Goal: Information Seeking & Learning: Learn about a topic

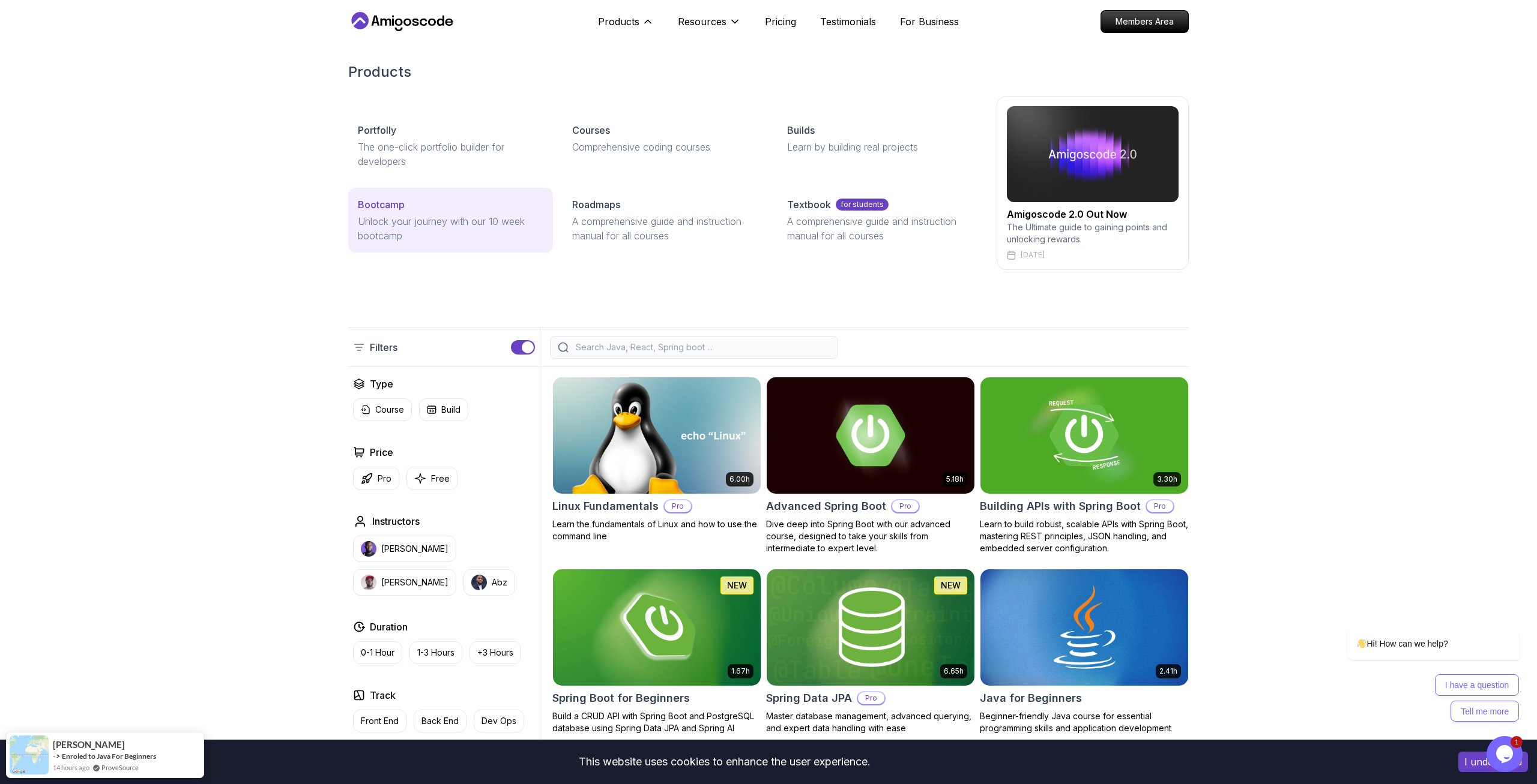
click at [413, 216] on p "Unlock your journey with our 10 week bootcamp" at bounding box center [450, 229] width 185 height 29
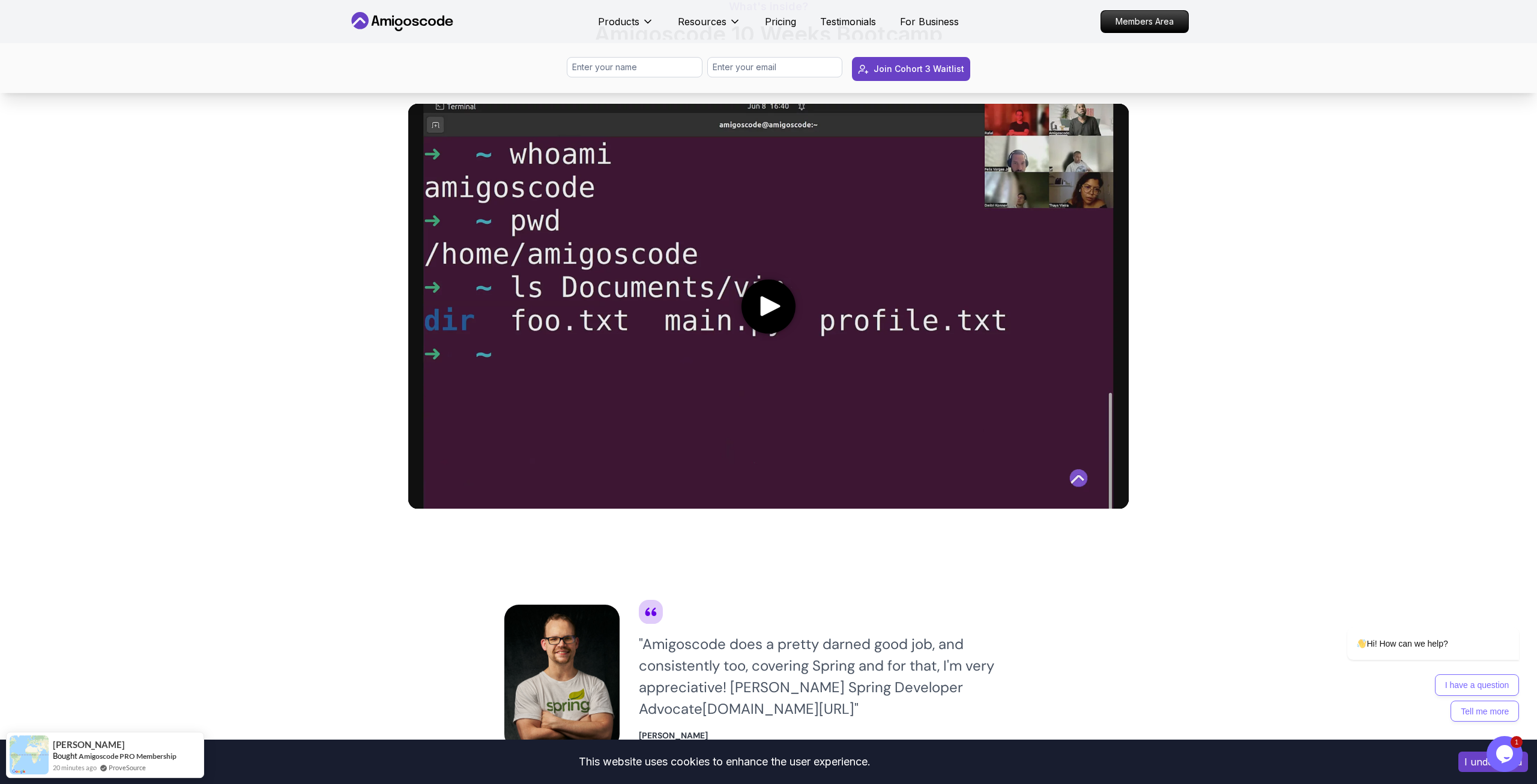
scroll to position [428, 0]
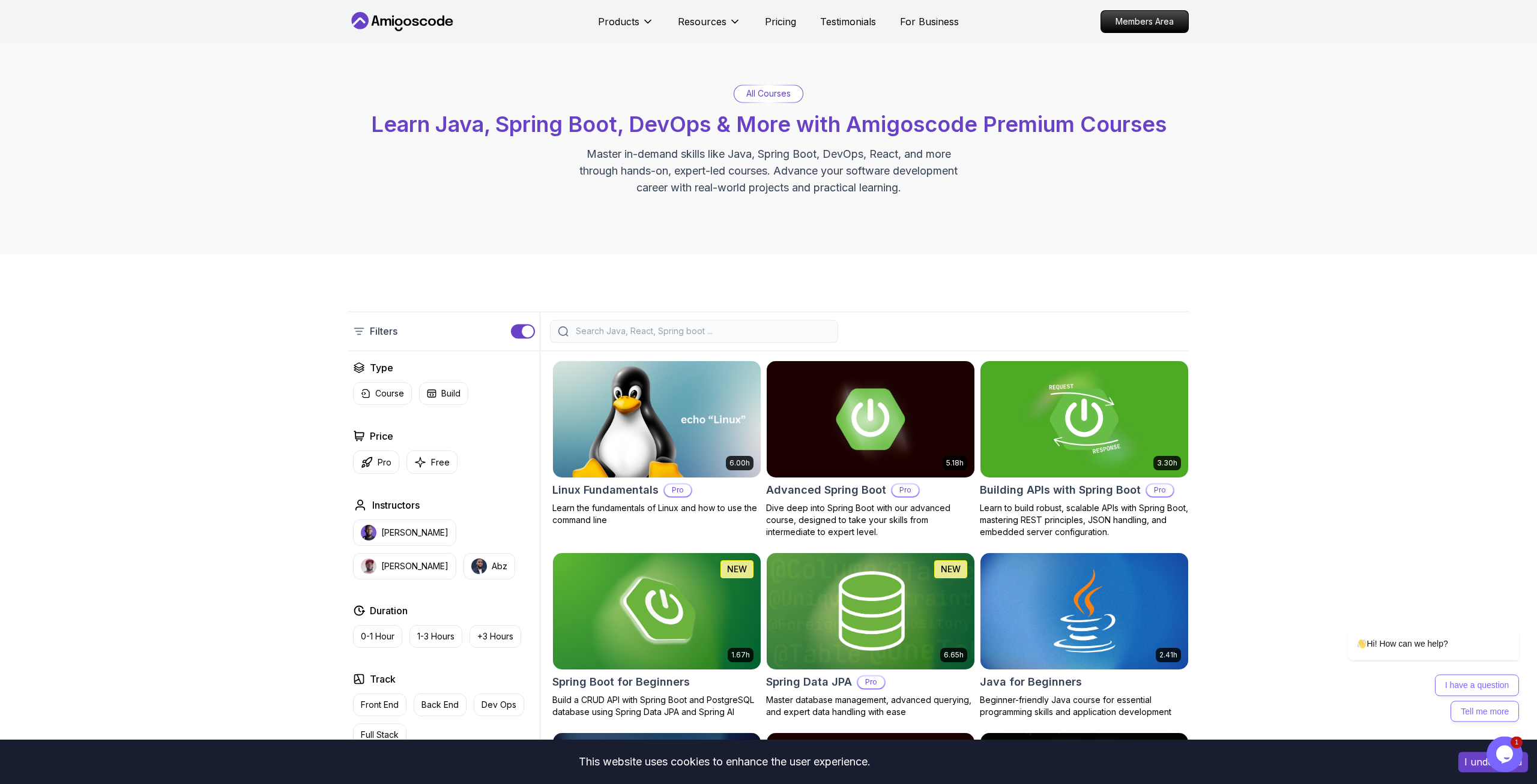
scroll to position [5, 0]
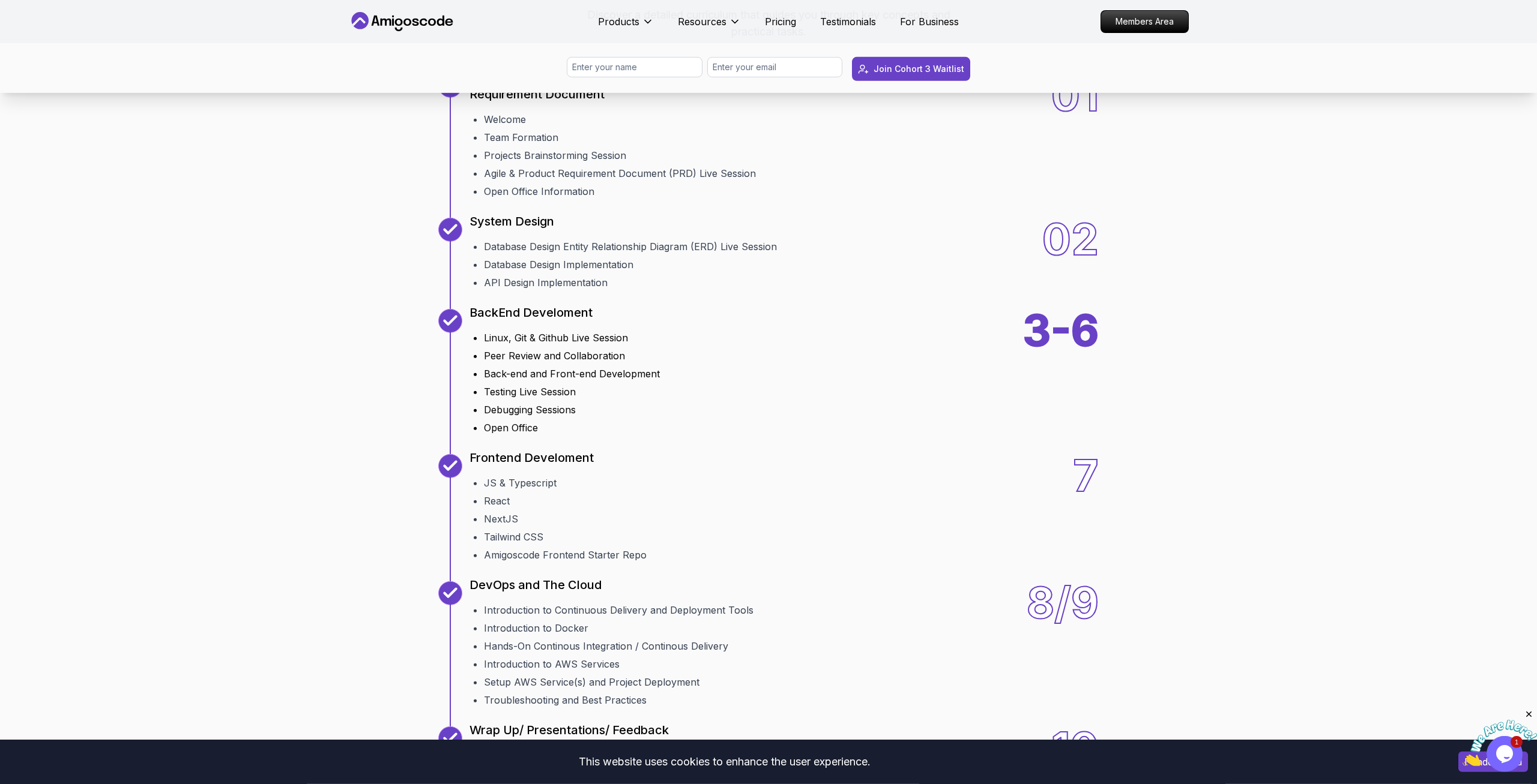
scroll to position [1408, 0]
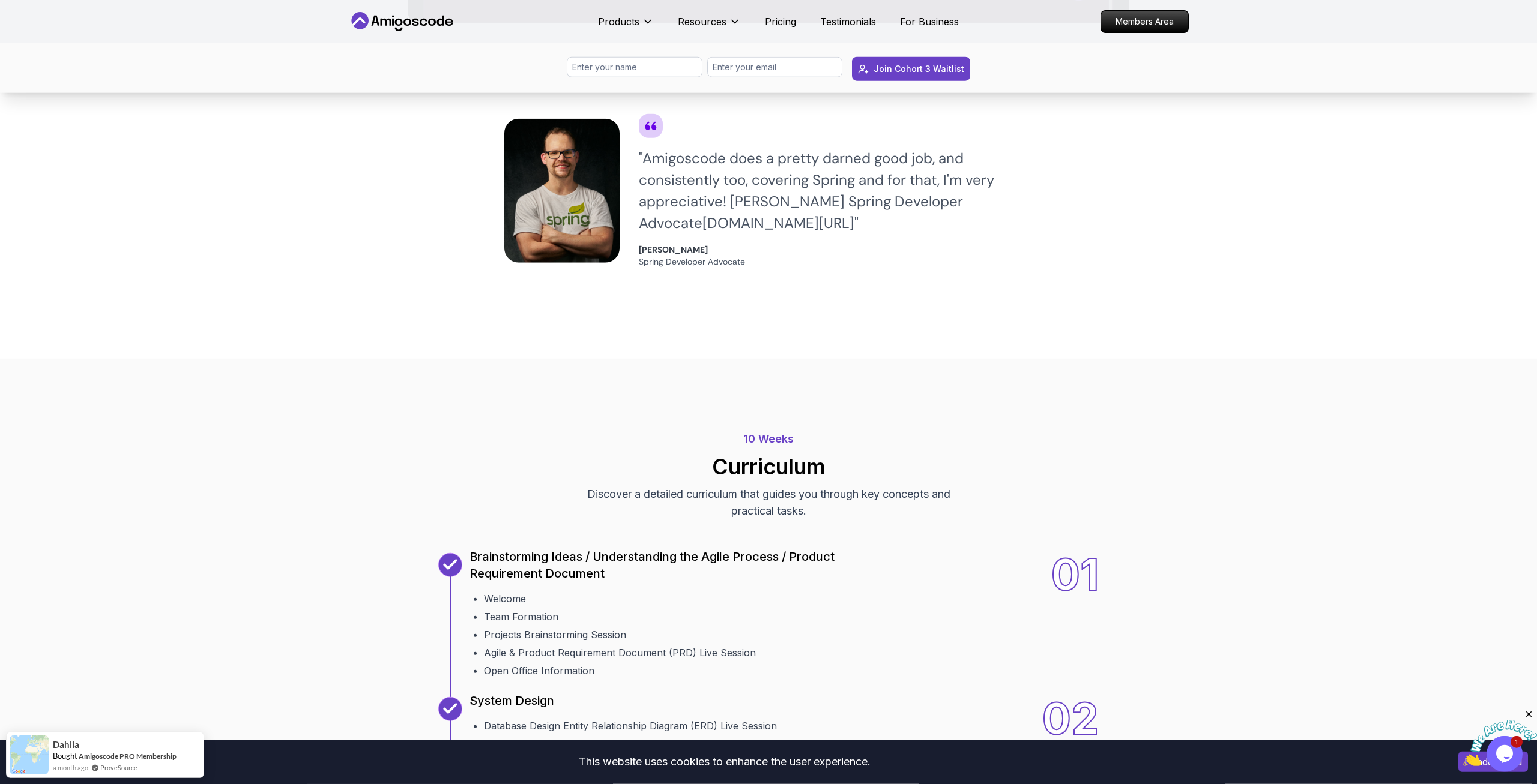
scroll to position [918, 0]
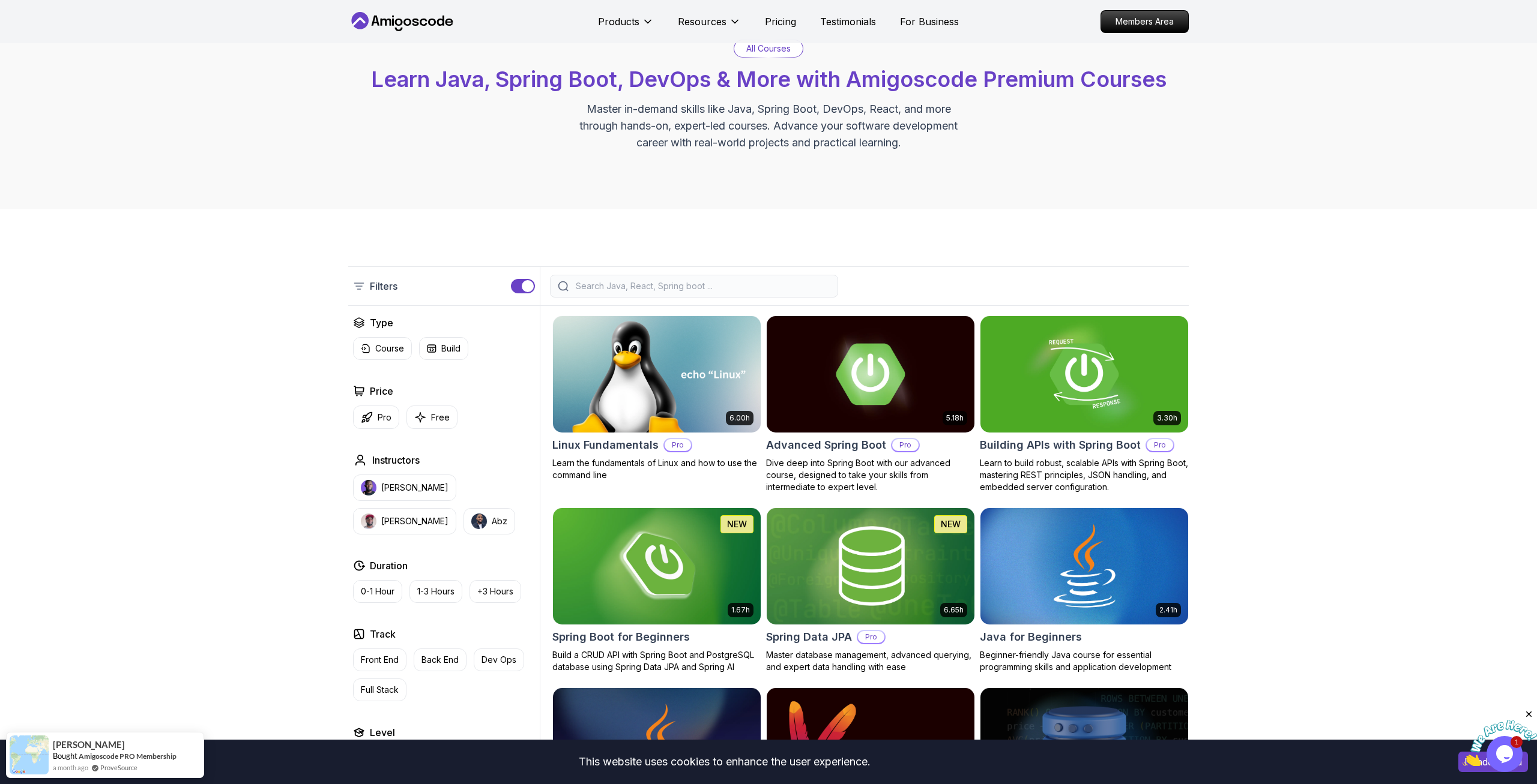
scroll to position [123, 0]
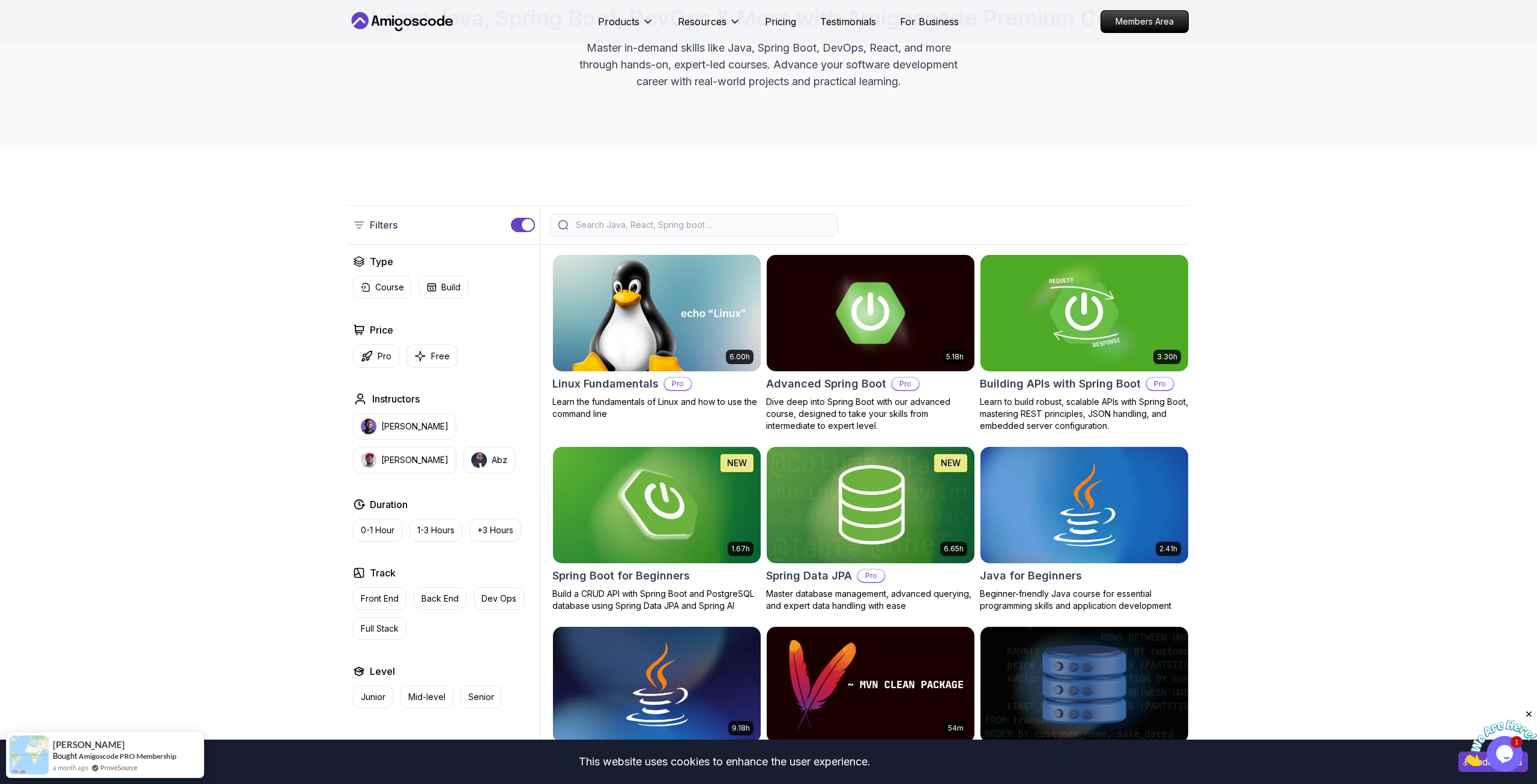
click at [638, 518] on img at bounding box center [657, 505] width 218 height 122
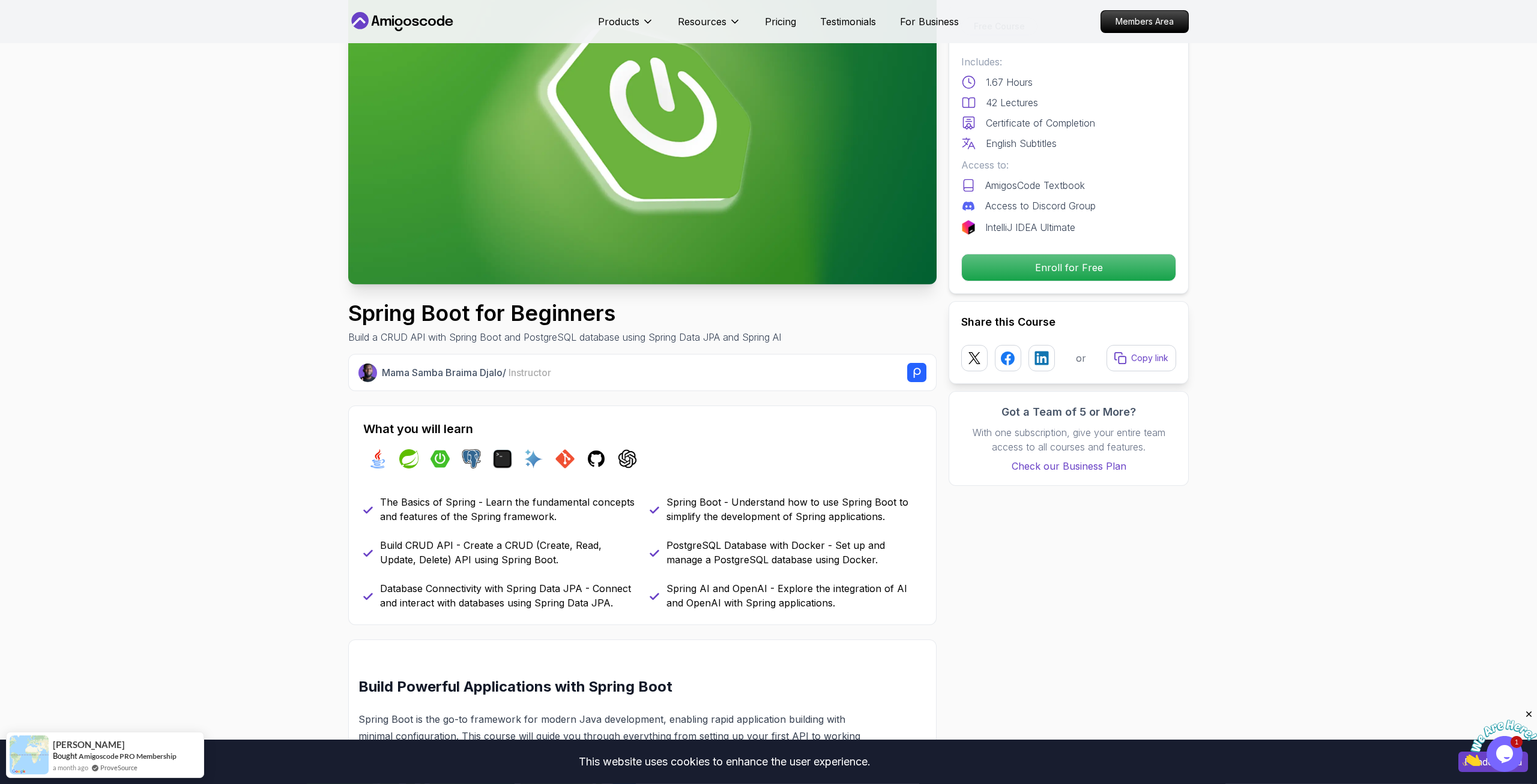
scroll to position [123, 0]
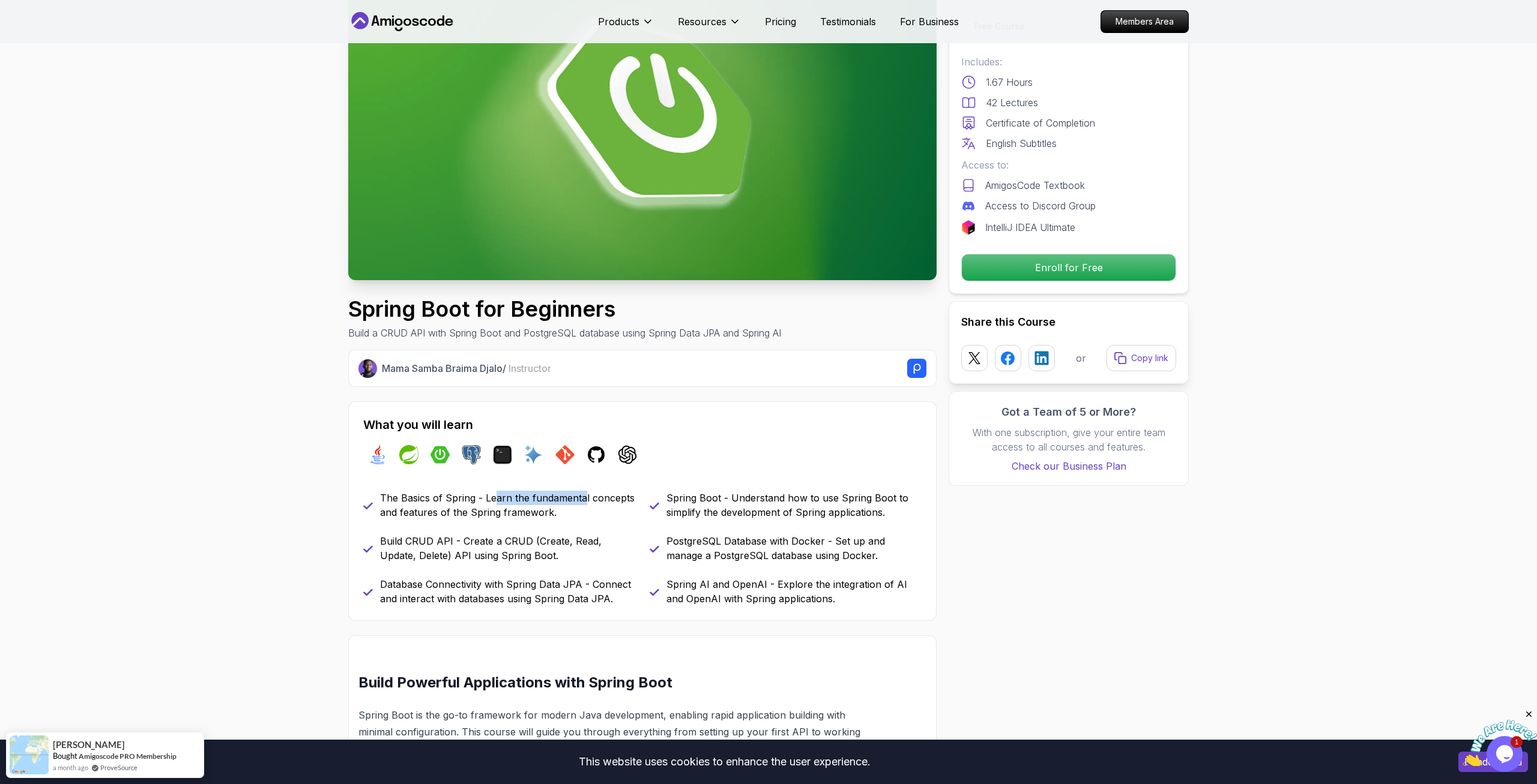
drag, startPoint x: 495, startPoint y: 495, endPoint x: 583, endPoint y: 505, distance: 88.6
click at [583, 505] on p "The Basics of Spring - Learn the fundamental concepts and features of the Sprin…" at bounding box center [507, 505] width 255 height 29
click at [572, 513] on p "The Basics of Spring - Learn the fundamental concepts and features of the Sprin…" at bounding box center [507, 505] width 255 height 29
drag, startPoint x: 511, startPoint y: 534, endPoint x: 547, endPoint y: 544, distance: 37.4
click at [547, 544] on p "Build CRUD API - Create a CRUD (Create, Read, Update, Delete) API using Spring …" at bounding box center [507, 549] width 255 height 29
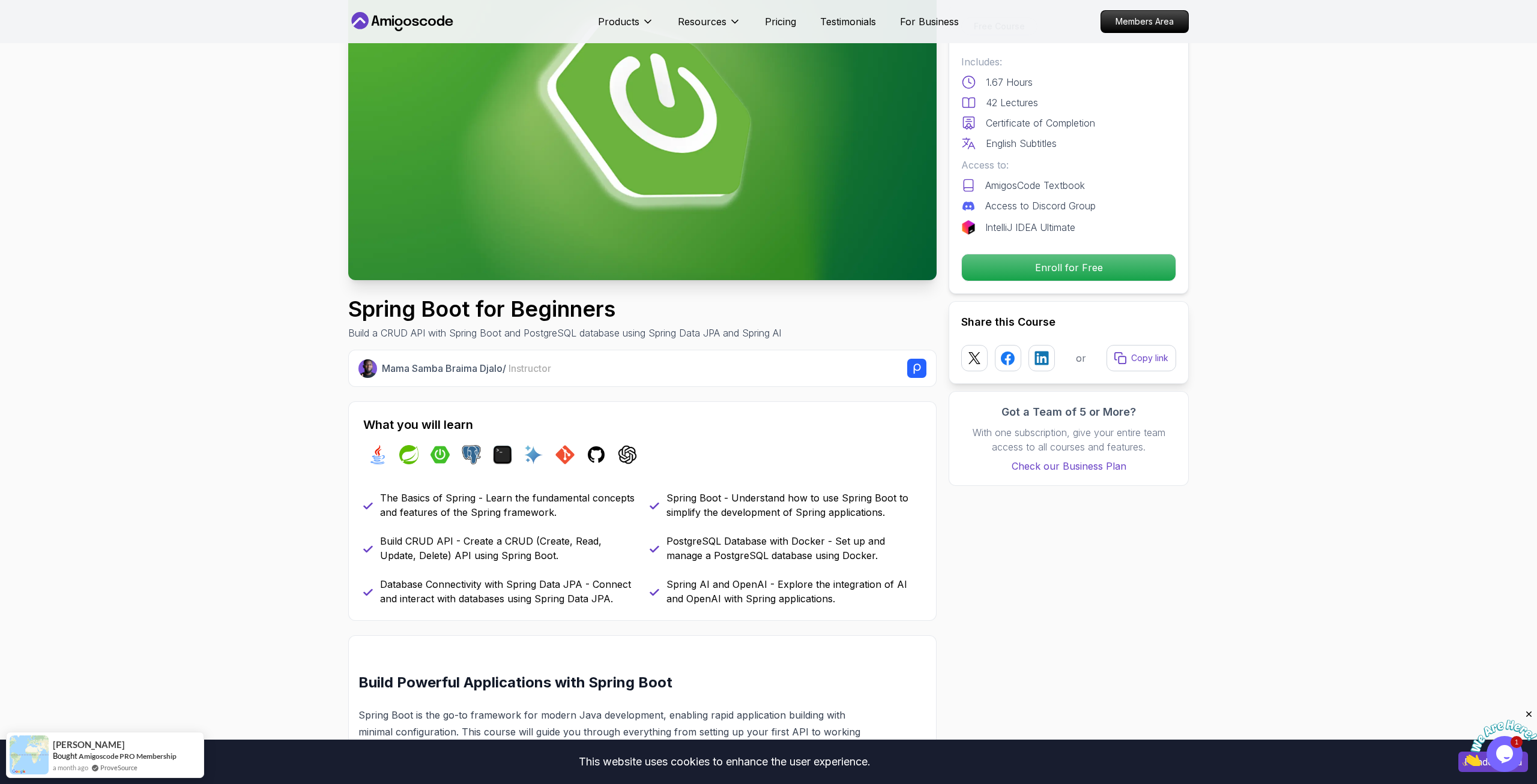
click at [500, 568] on div "The Basics of Spring - Learn the fundamental concepts and features of the Sprin…" at bounding box center [642, 548] width 559 height 115
drag, startPoint x: 437, startPoint y: 585, endPoint x: 612, endPoint y: 600, distance: 175.6
click at [612, 600] on p "Database Connectivity with Spring Data JPA - Connect and interact with database…" at bounding box center [507, 592] width 255 height 29
drag, startPoint x: 731, startPoint y: 495, endPoint x: 895, endPoint y: 510, distance: 164.7
click at [895, 510] on p "Spring Boot - Understand how to use Spring Boot to simplify the development of …" at bounding box center [793, 505] width 255 height 29
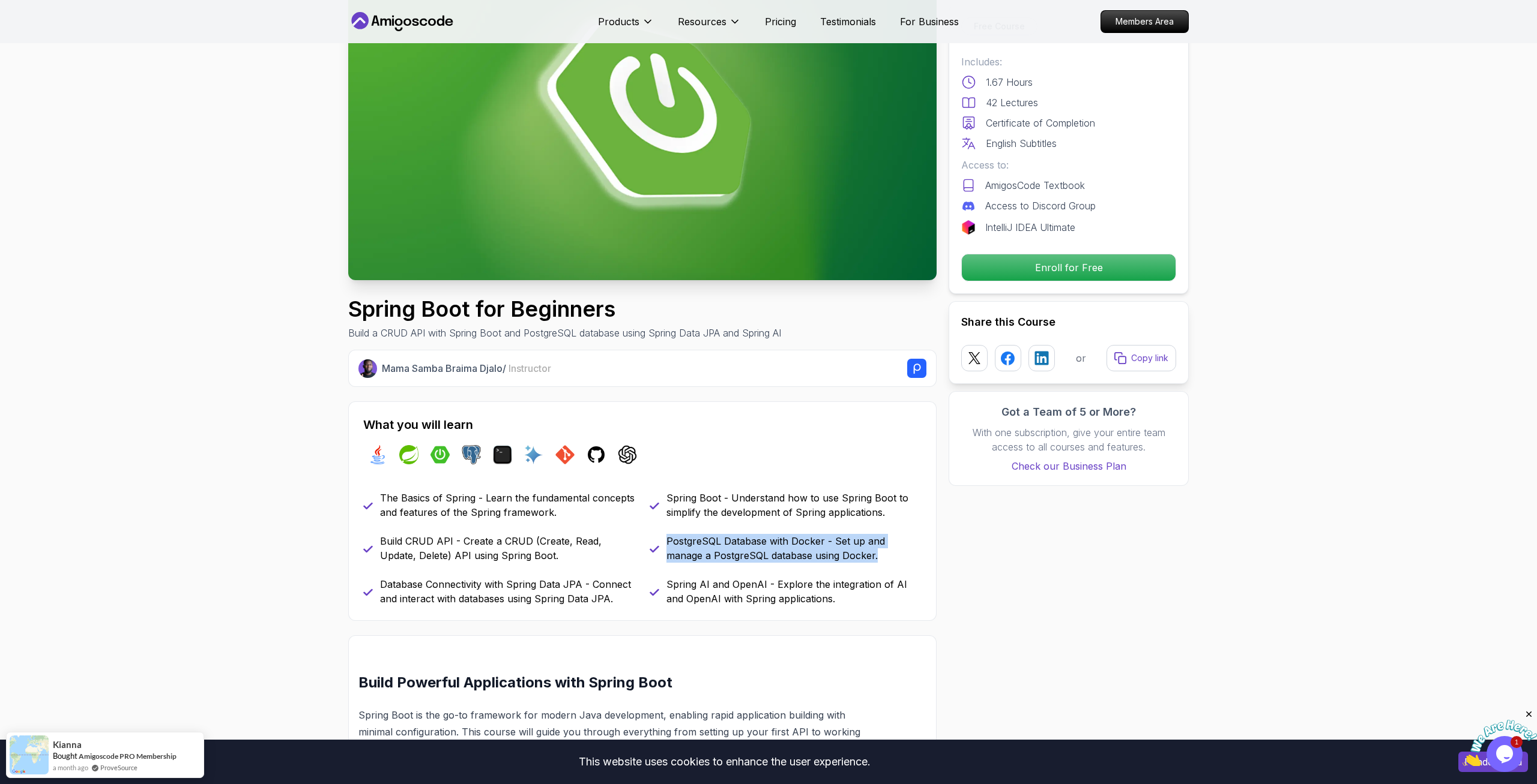
drag, startPoint x: 662, startPoint y: 544, endPoint x: 895, endPoint y: 563, distance: 233.8
click at [895, 563] on div "PostgreSQL Database with Docker - Set up and manage a PostgreSQL database using…" at bounding box center [785, 549] width 272 height 29
drag, startPoint x: 676, startPoint y: 585, endPoint x: 849, endPoint y: 600, distance: 173.6
click at [849, 600] on p "Spring AI and OpenAI - Explore the integration of AI and OpenAI with Spring app…" at bounding box center [793, 592] width 255 height 29
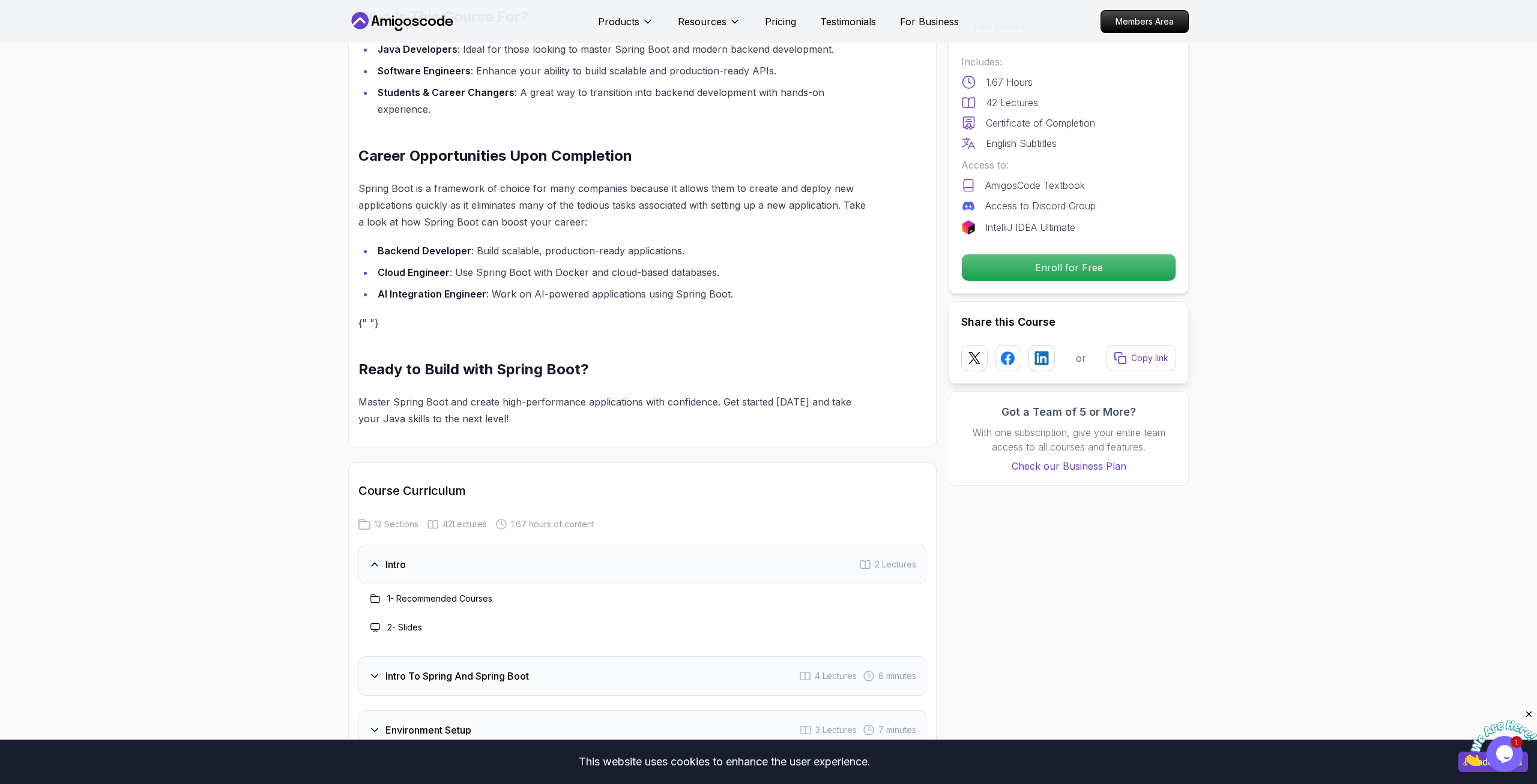
scroll to position [1224, 0]
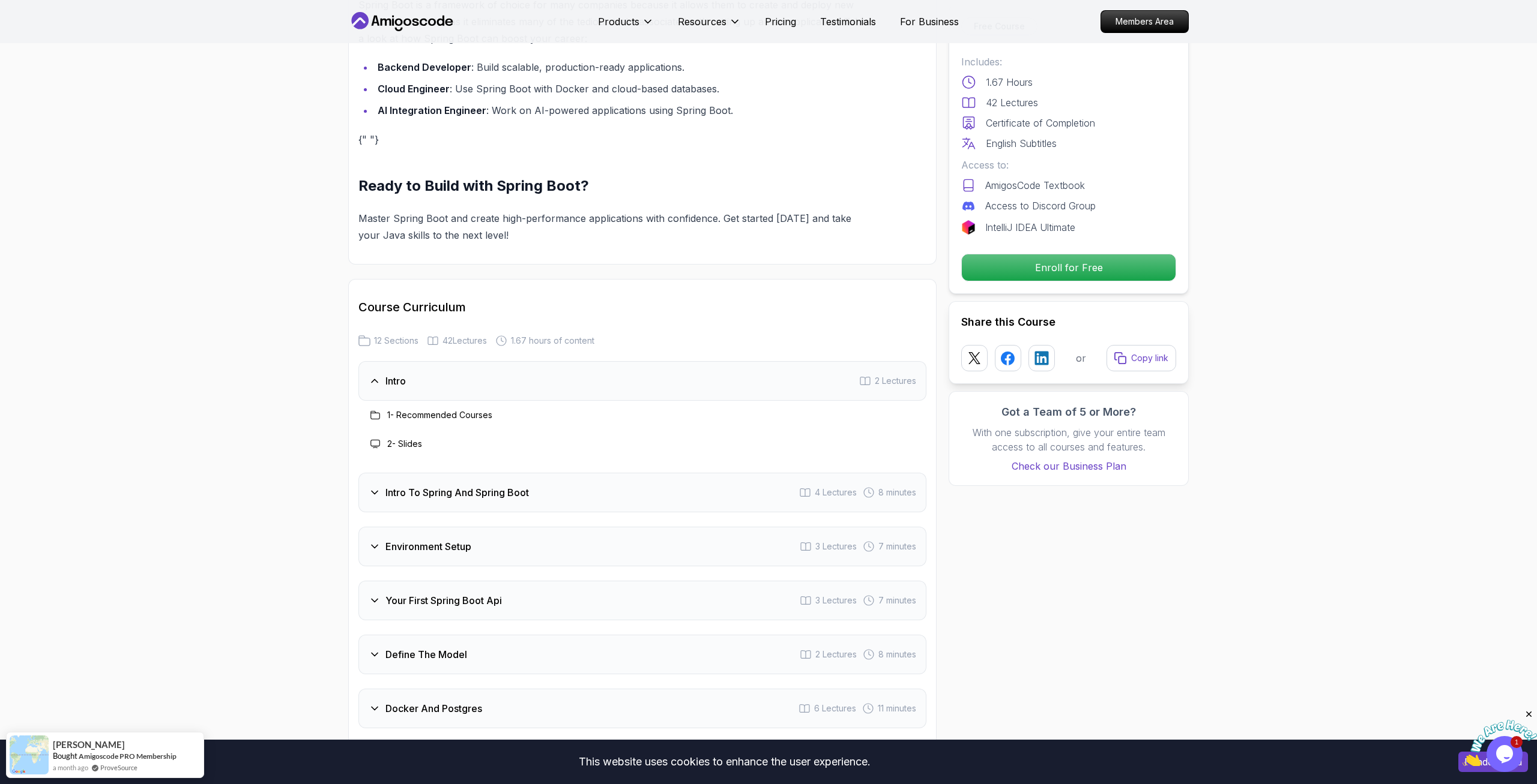
click at [368, 478] on div "Intro To Spring And Spring Boot 4 Lectures 8 minutes" at bounding box center [642, 492] width 568 height 40
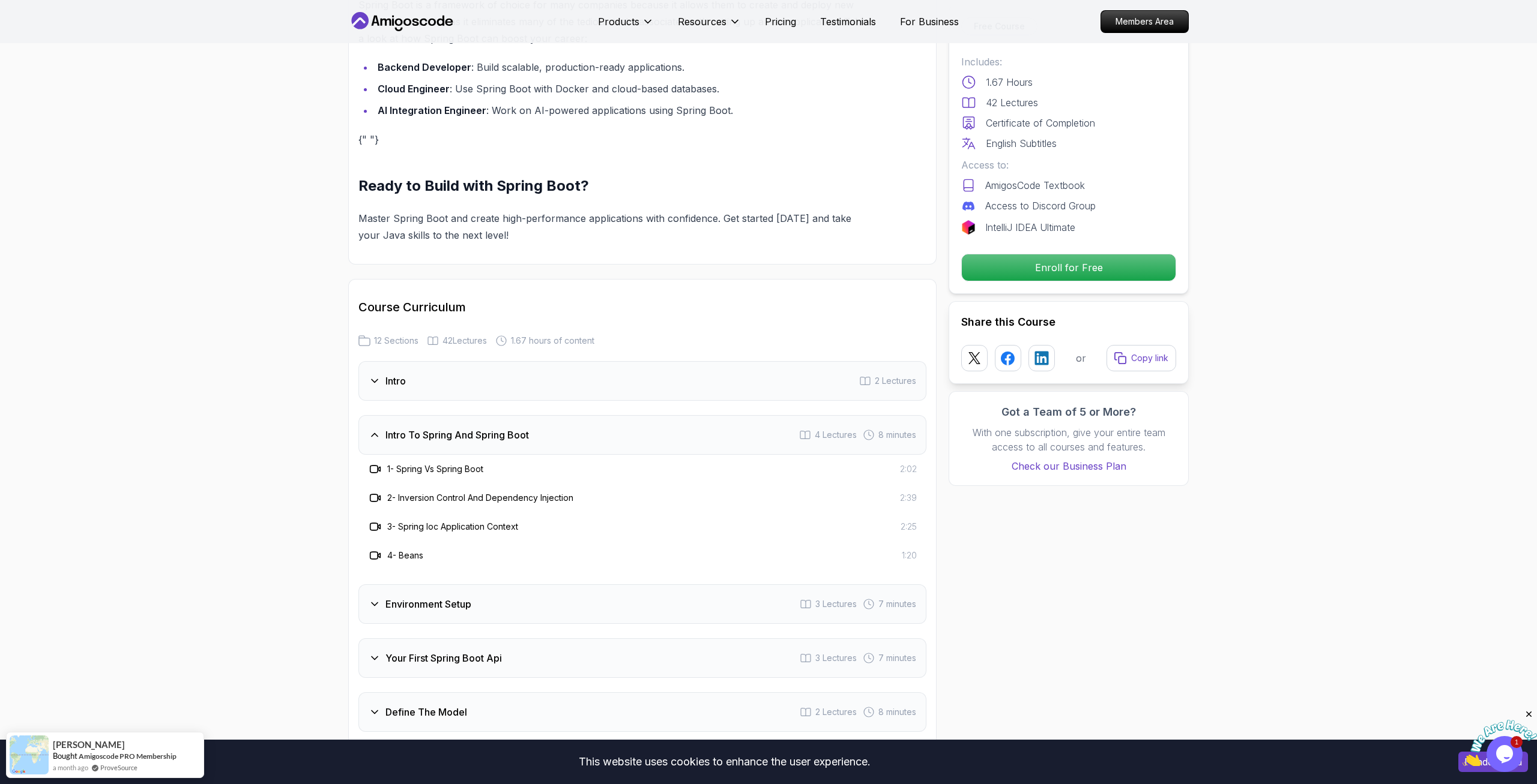
click at [413, 520] on h3 "3 - Spring Ioc Application Context" at bounding box center [453, 526] width 131 height 12
click at [372, 520] on icon at bounding box center [375, 526] width 12 height 12
click at [373, 598] on icon at bounding box center [374, 604] width 12 height 12
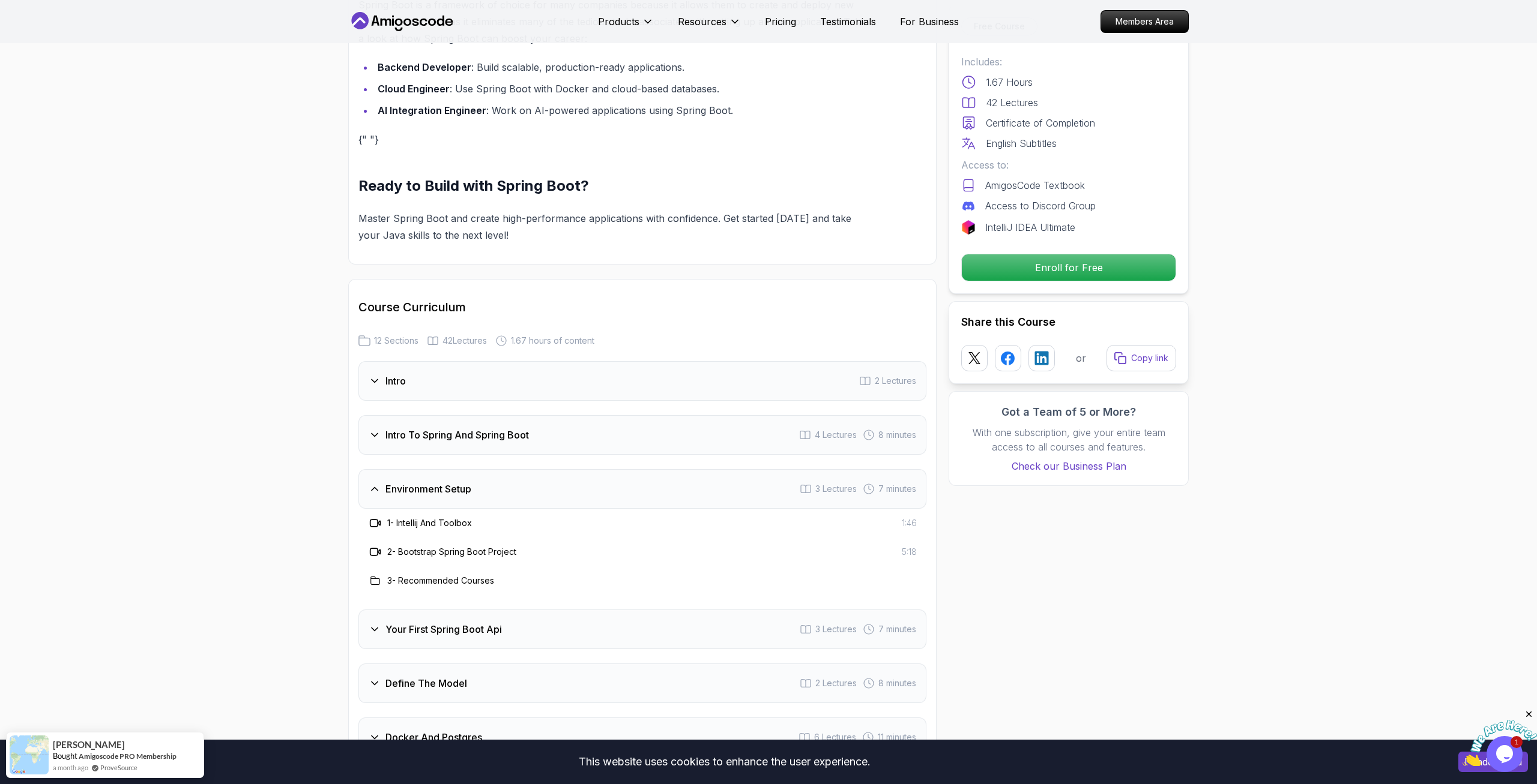
scroll to position [1346, 0]
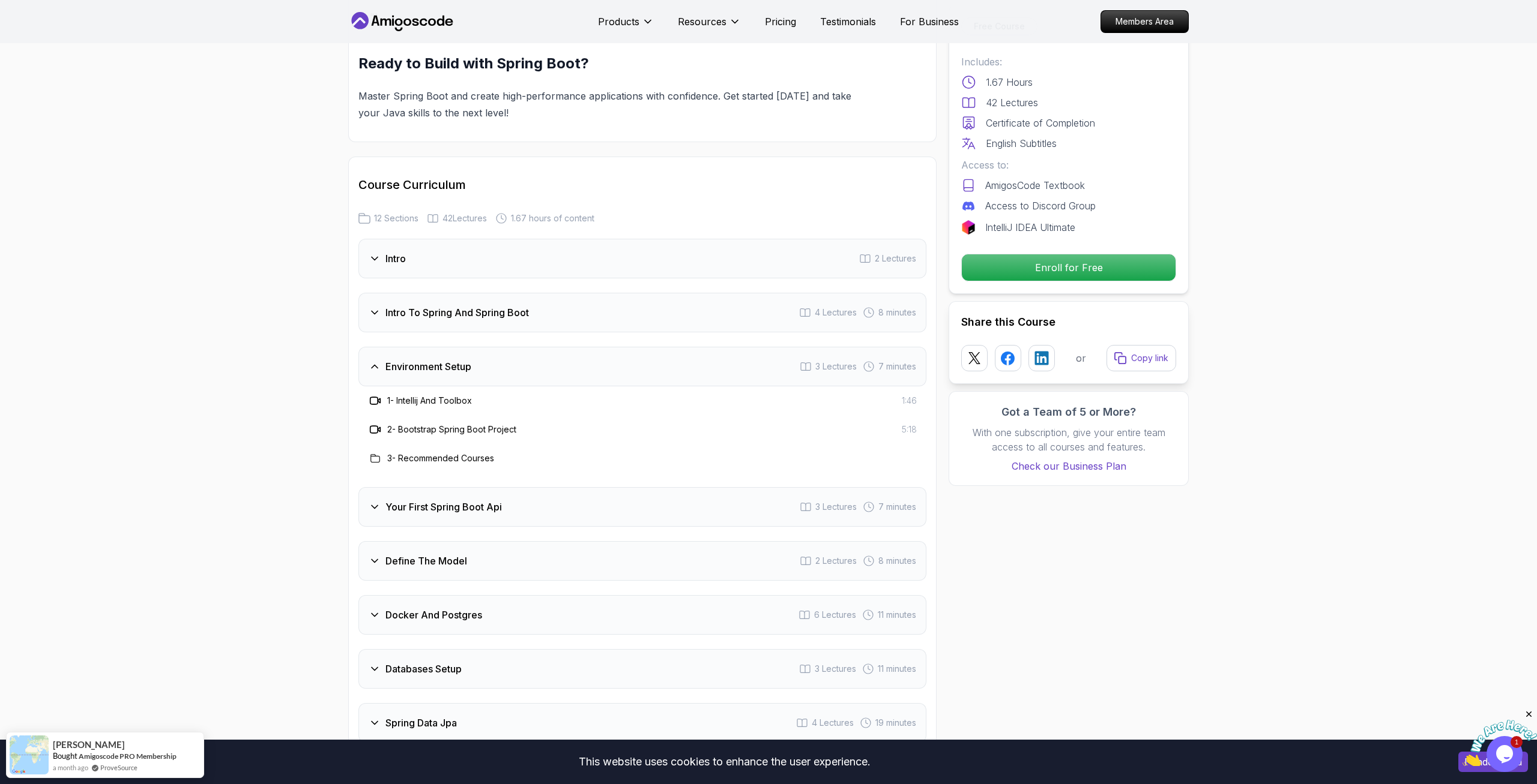
click at [371, 501] on icon at bounding box center [374, 507] width 12 height 12
click at [378, 555] on icon at bounding box center [374, 560] width 12 height 12
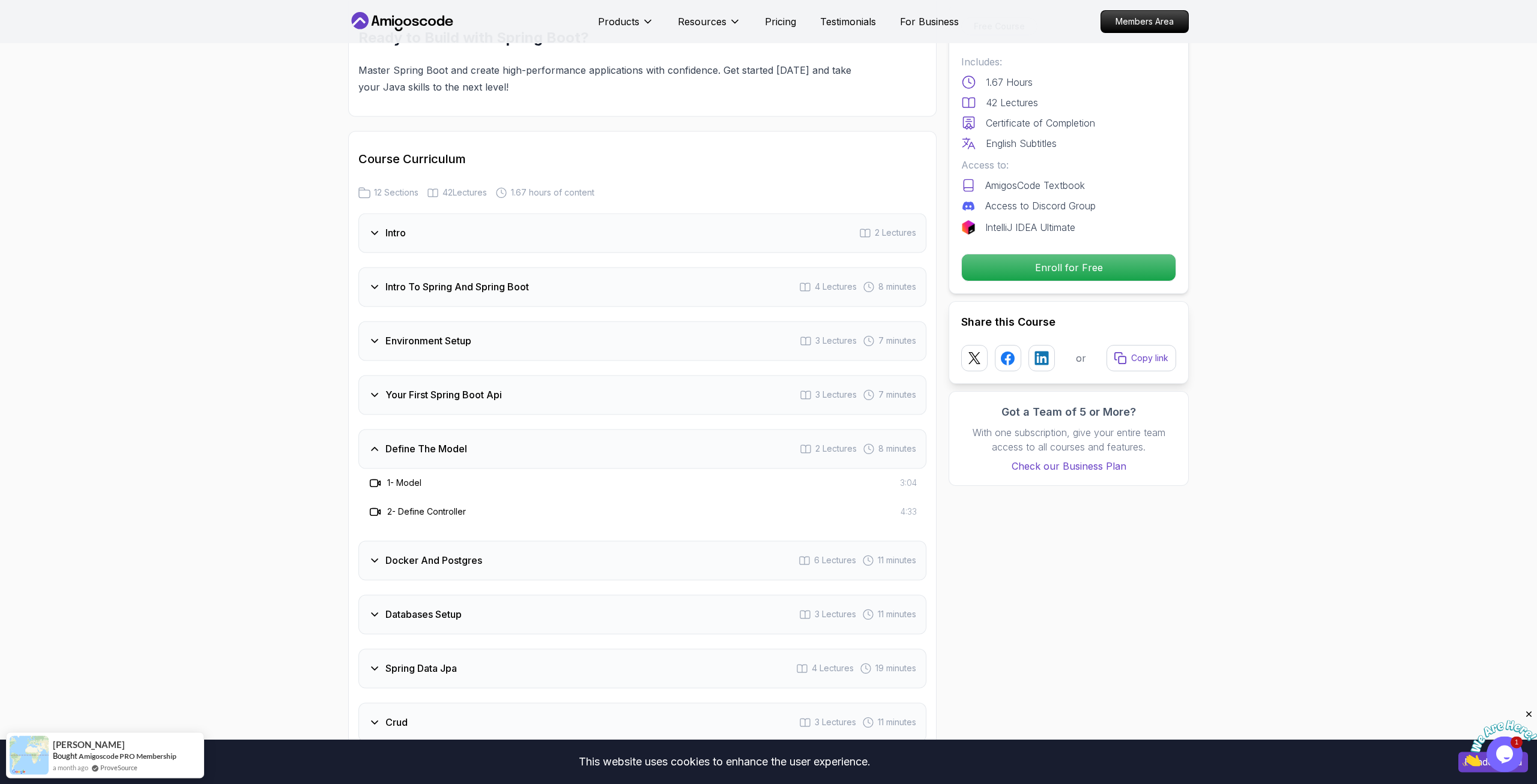
scroll to position [1408, 0]
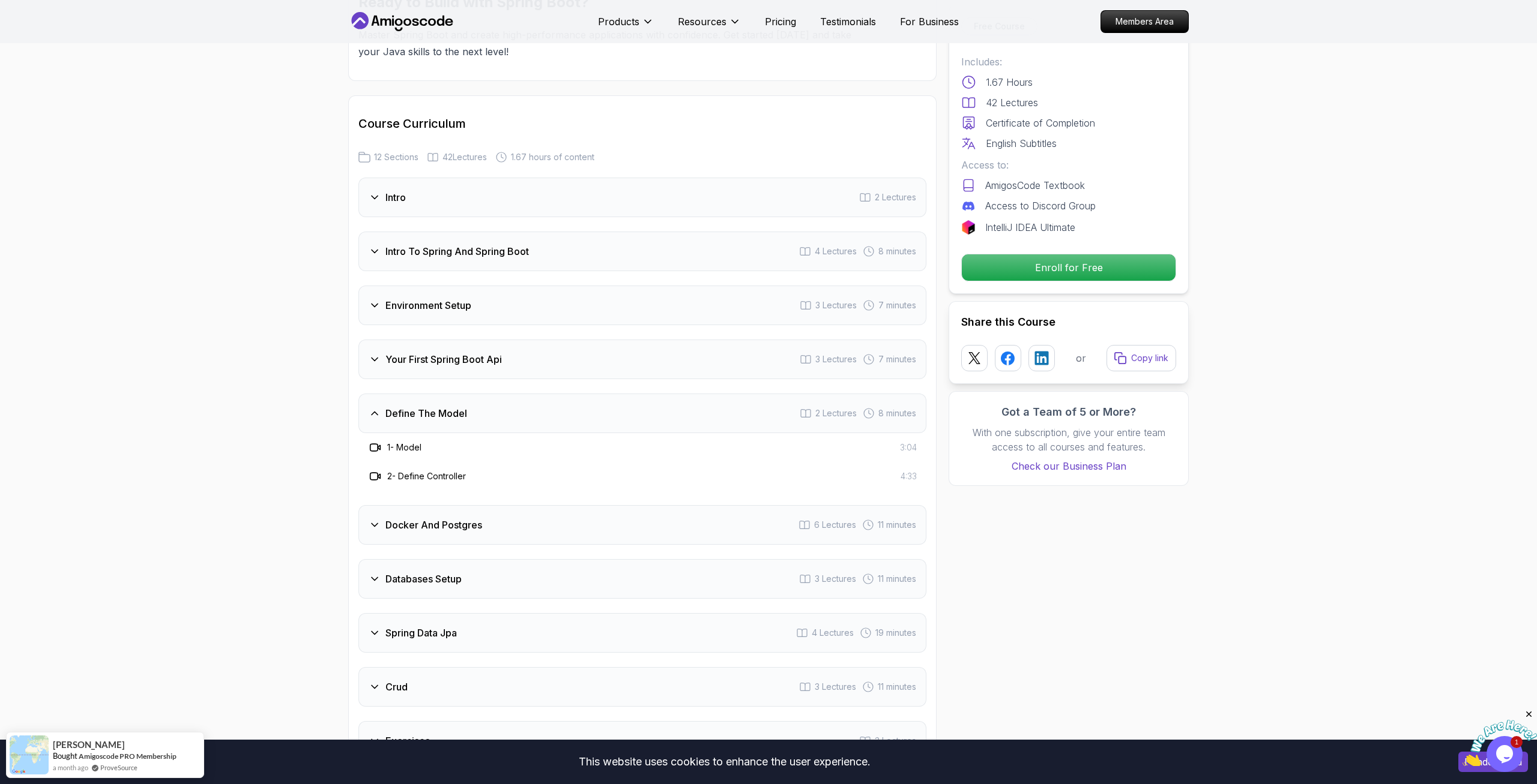
click at [370, 519] on icon at bounding box center [374, 525] width 12 height 12
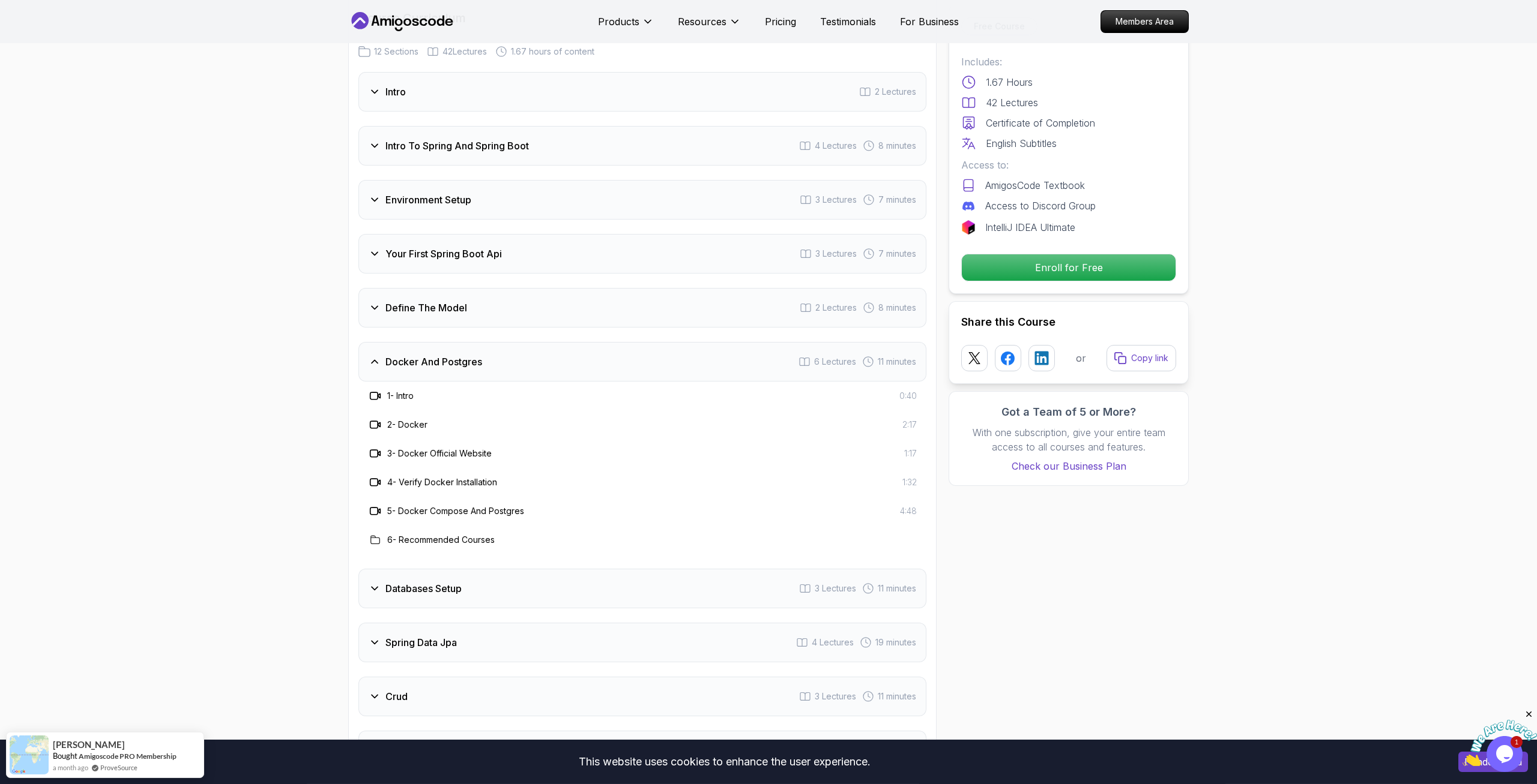
scroll to position [1591, 0]
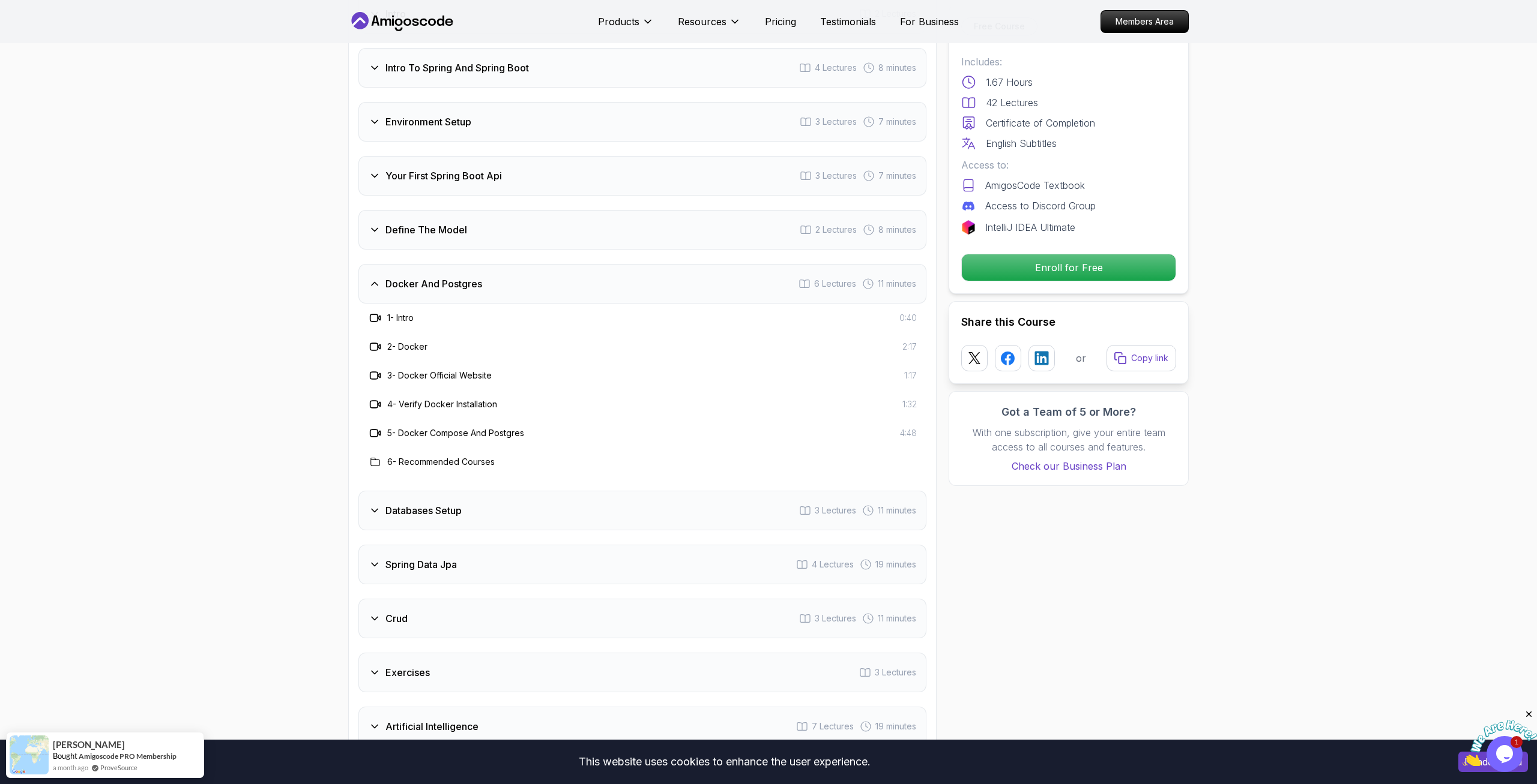
click at [375, 505] on icon at bounding box center [374, 510] width 12 height 12
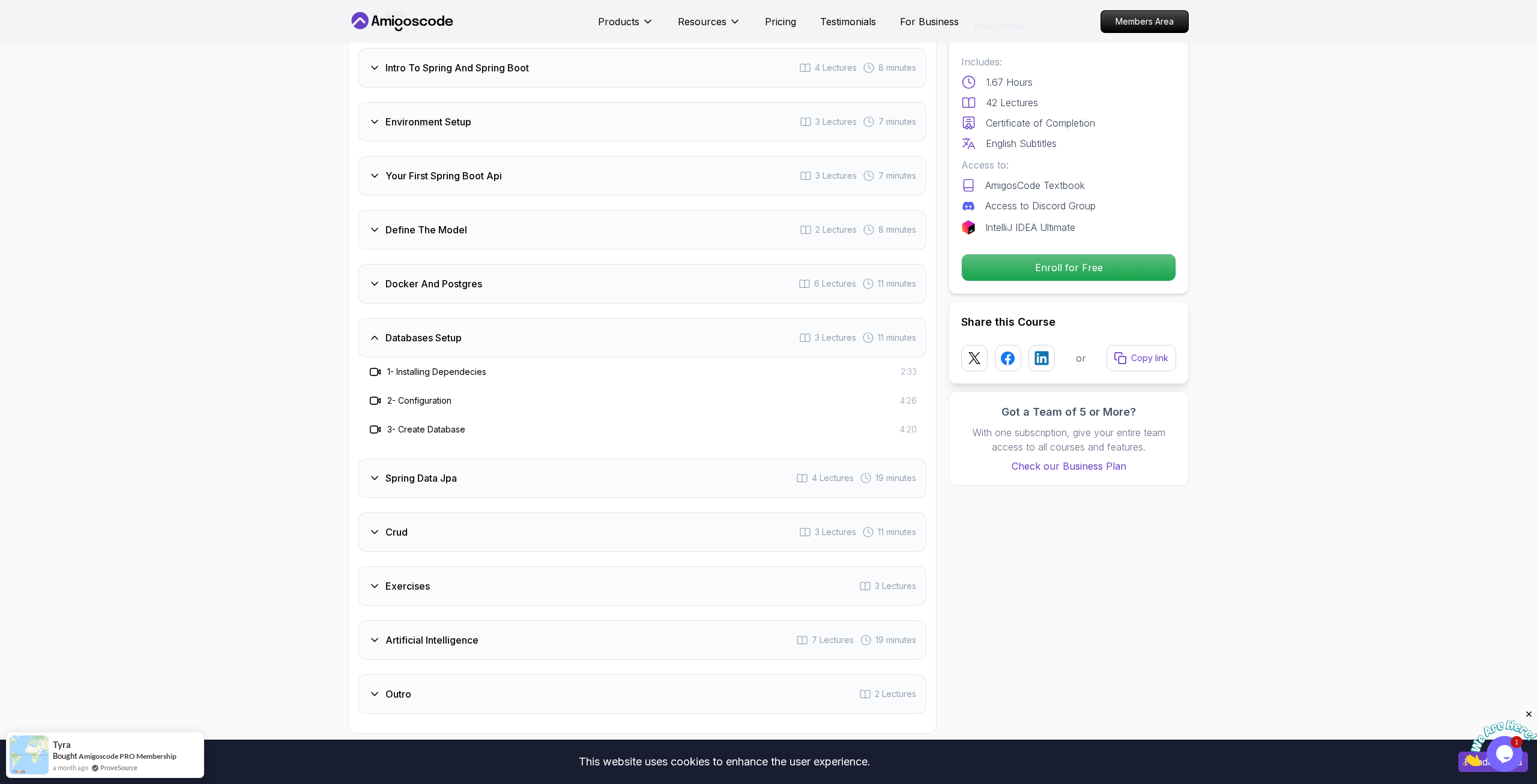
click at [376, 458] on div "Spring Data Jpa 4 Lectures 19 minutes" at bounding box center [642, 478] width 568 height 40
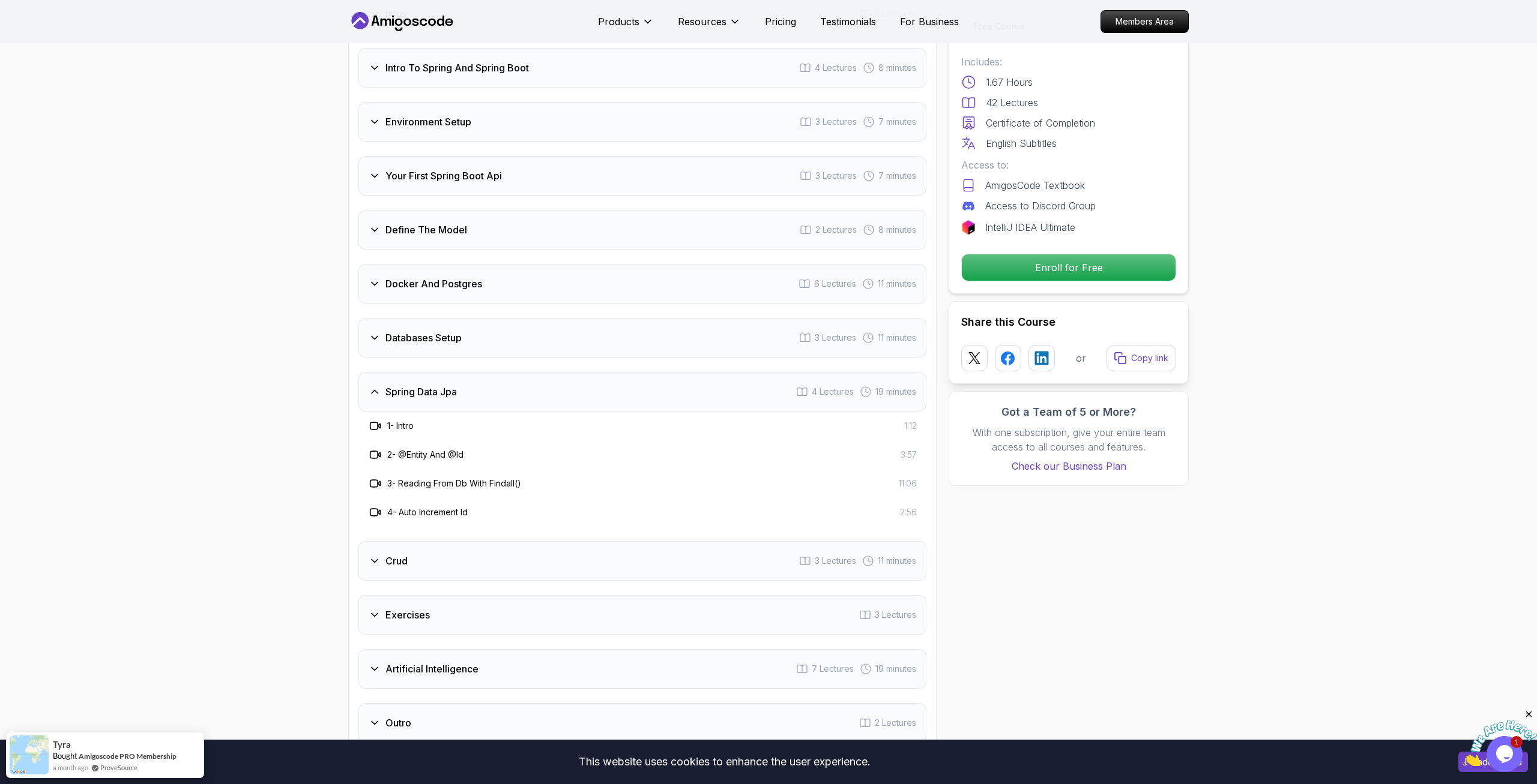
scroll to position [1652, 0]
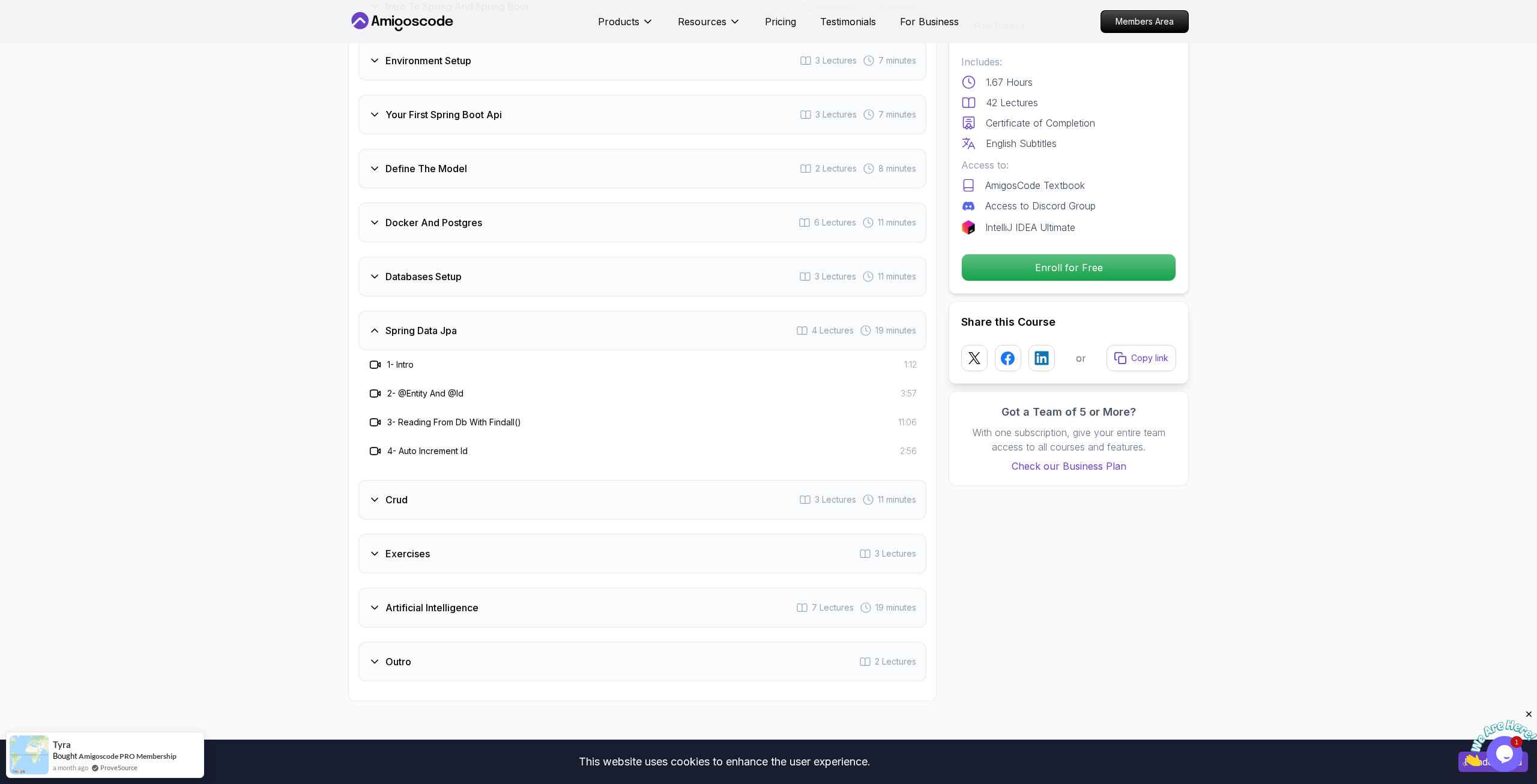
click at [366, 482] on div "Crud 3 Lectures 11 minutes" at bounding box center [642, 499] width 568 height 40
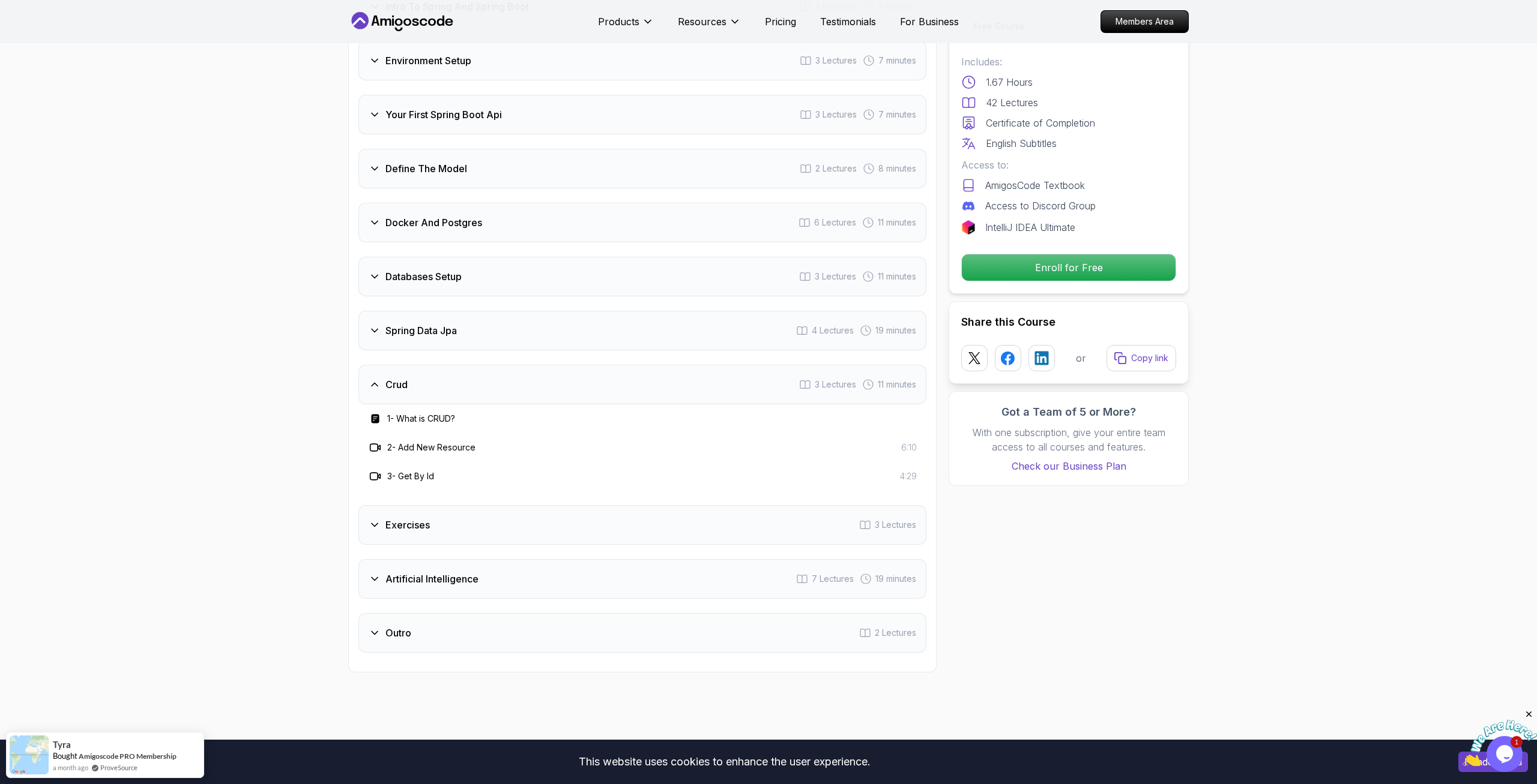
click at [373, 505] on div "Exercises 3 Lectures" at bounding box center [642, 525] width 568 height 40
click at [377, 559] on div "Artificial Intelligence 7 Lectures 19 minutes" at bounding box center [642, 579] width 568 height 40
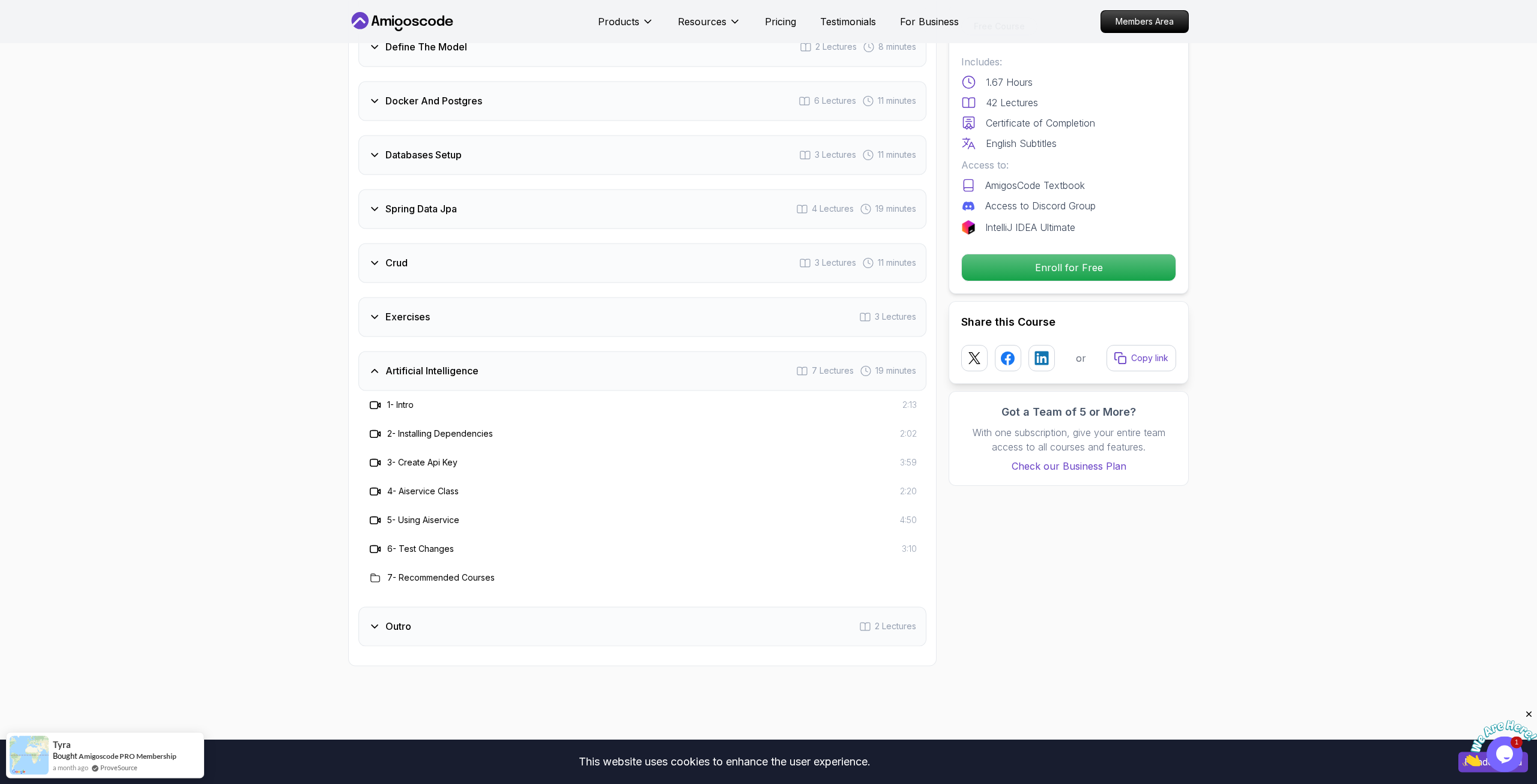
scroll to position [1775, 0]
click at [373, 620] on icon at bounding box center [374, 626] width 12 height 12
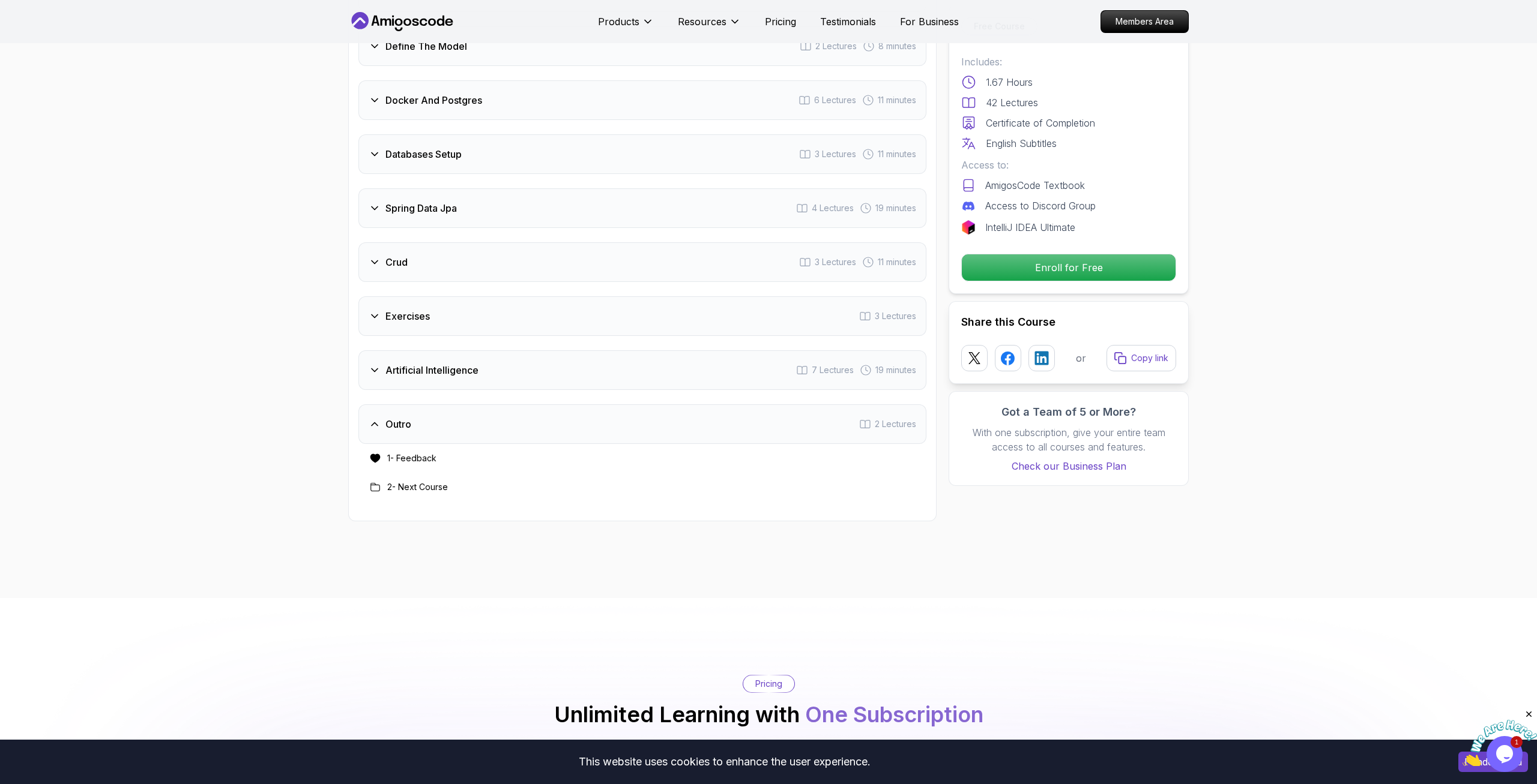
click at [365, 407] on div "Outro 2 Lectures" at bounding box center [642, 424] width 568 height 40
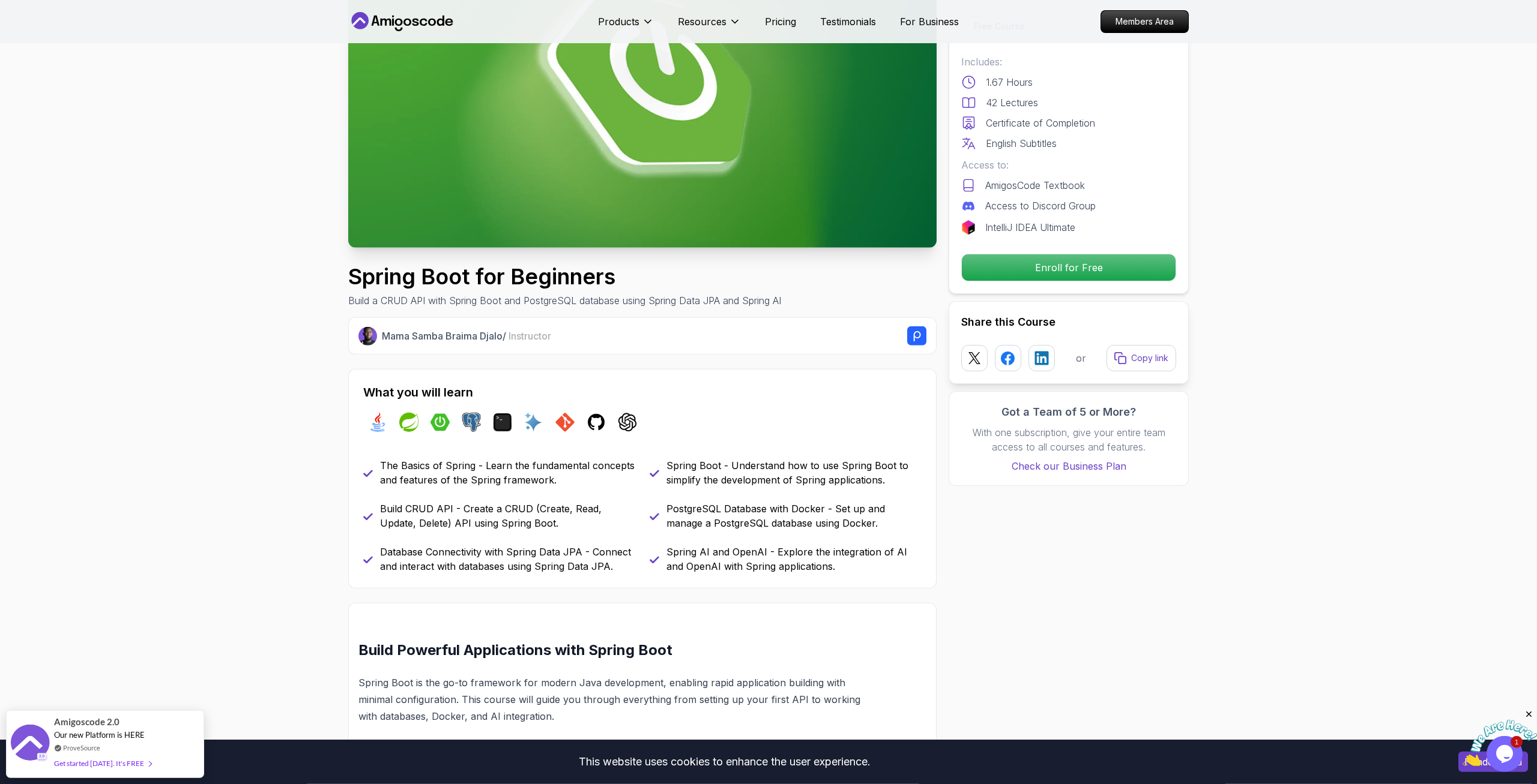
scroll to position [0, 0]
